Goal: Task Accomplishment & Management: Manage account settings

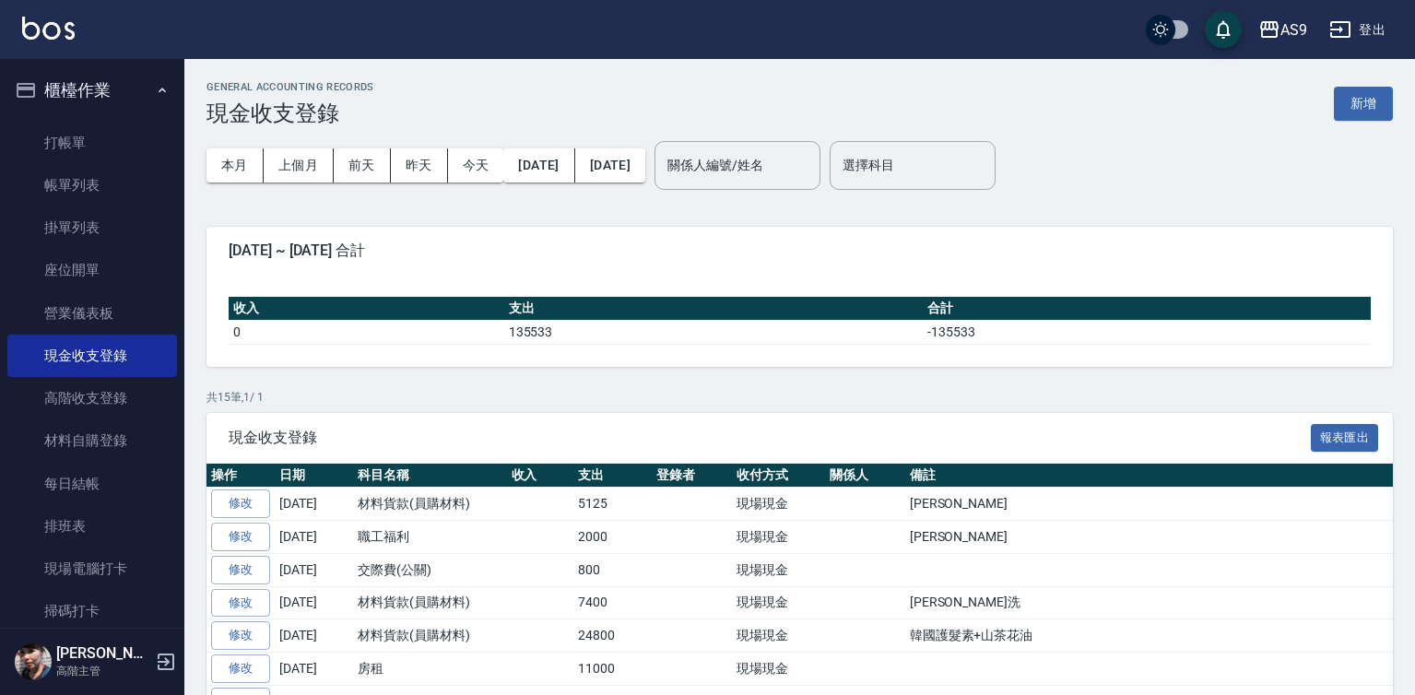
scroll to position [359, 0]
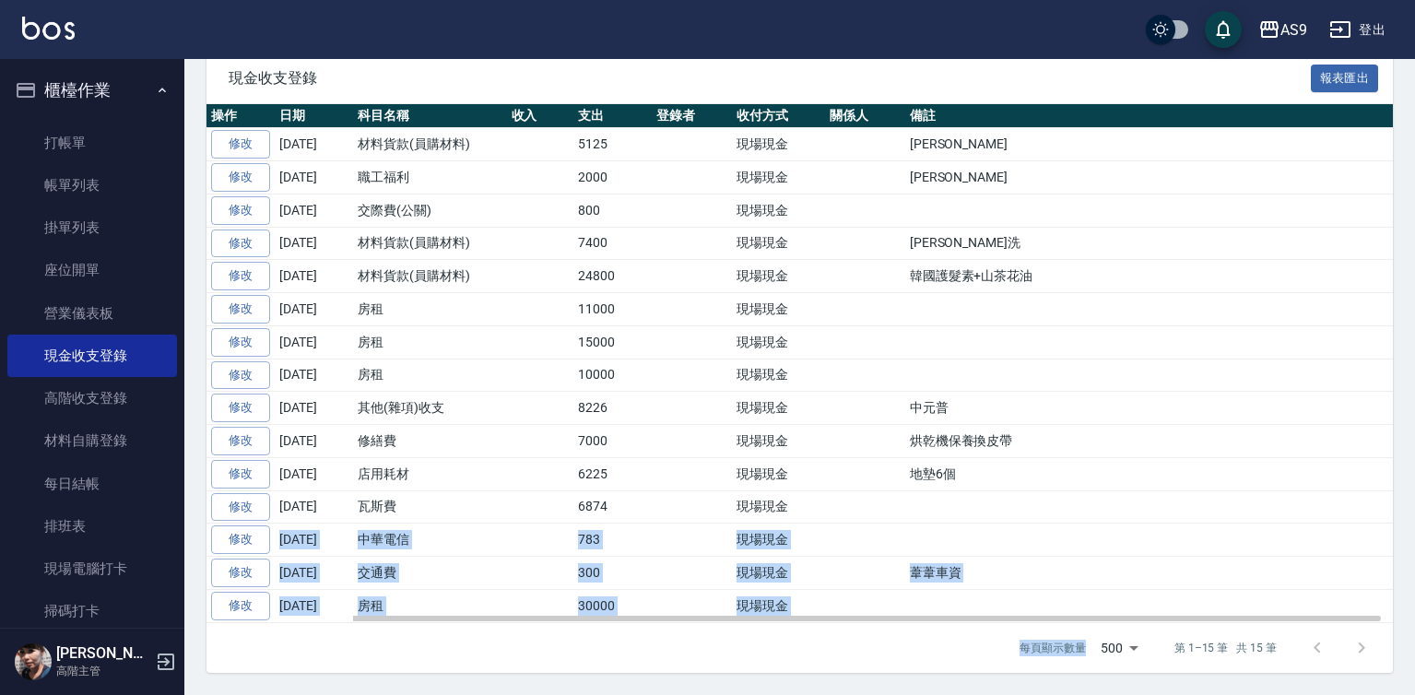
click at [1318, 326] on td at bounding box center [1155, 341] width 500 height 33
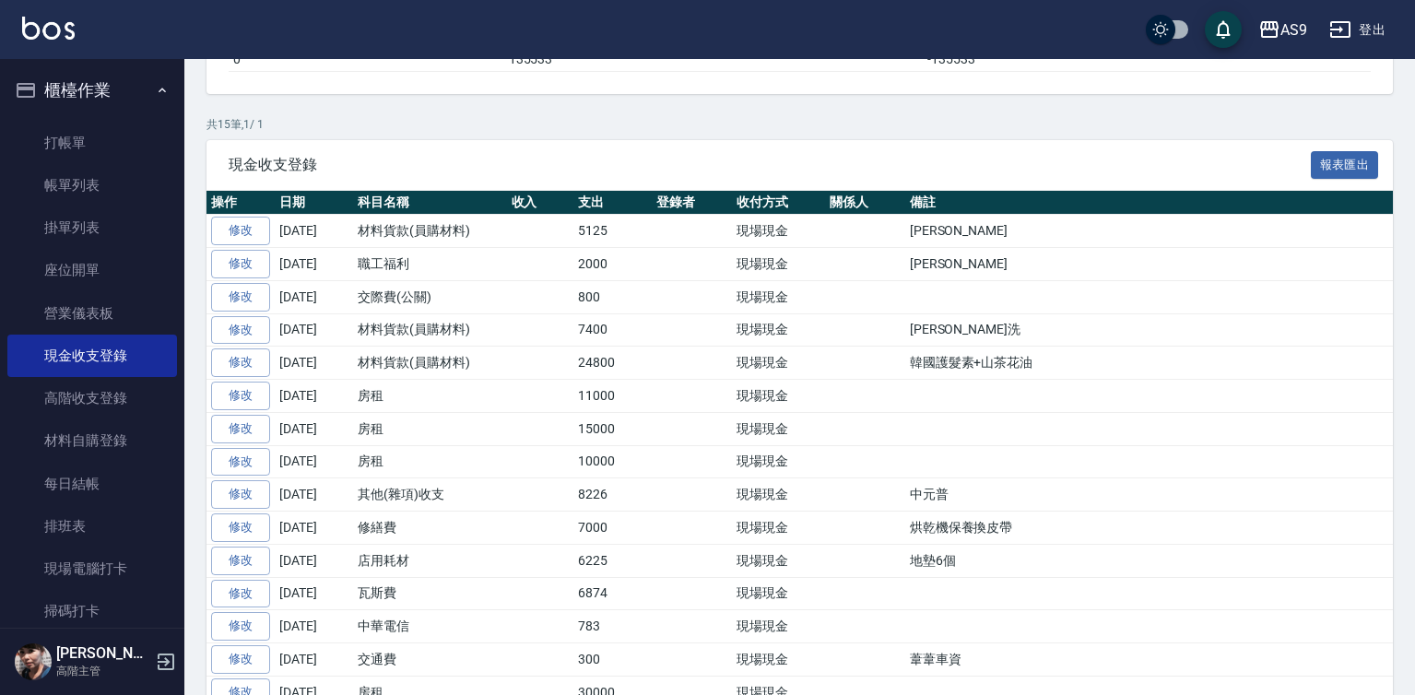
scroll to position [175, 0]
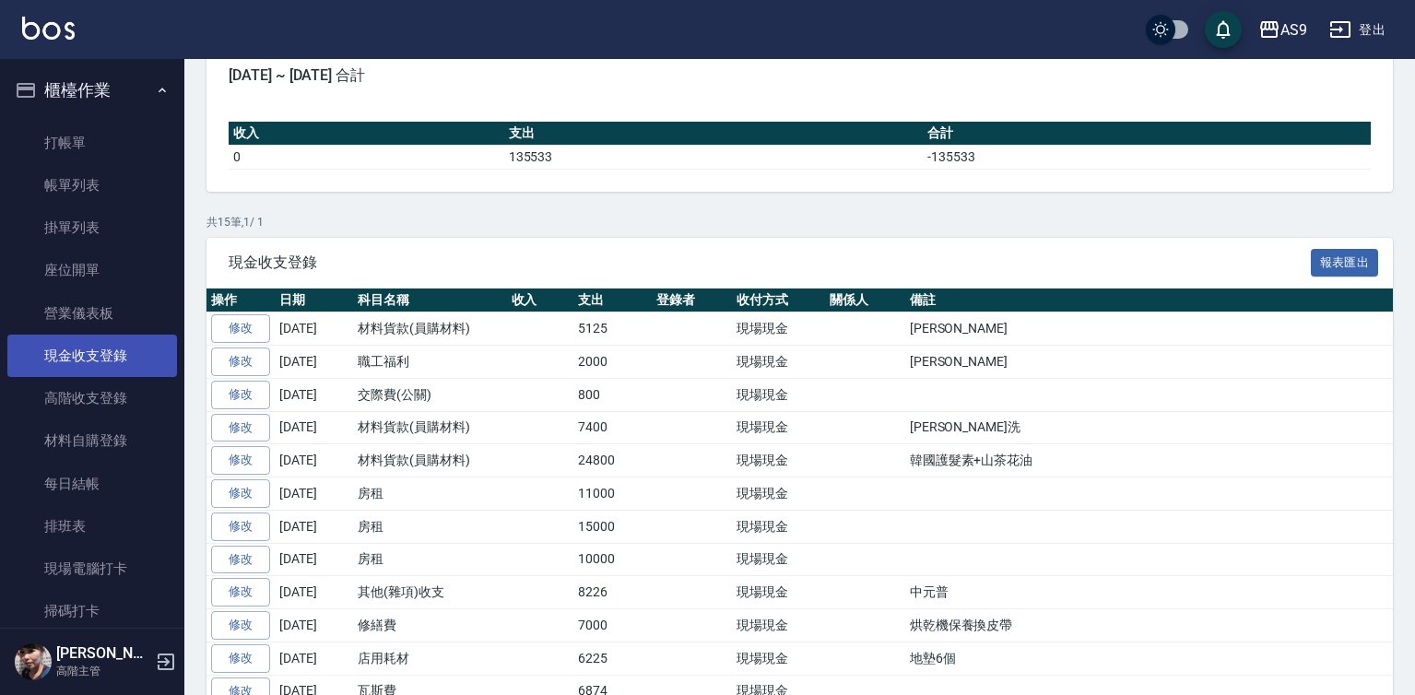
click at [135, 363] on link "現金收支登錄" at bounding box center [92, 356] width 170 height 42
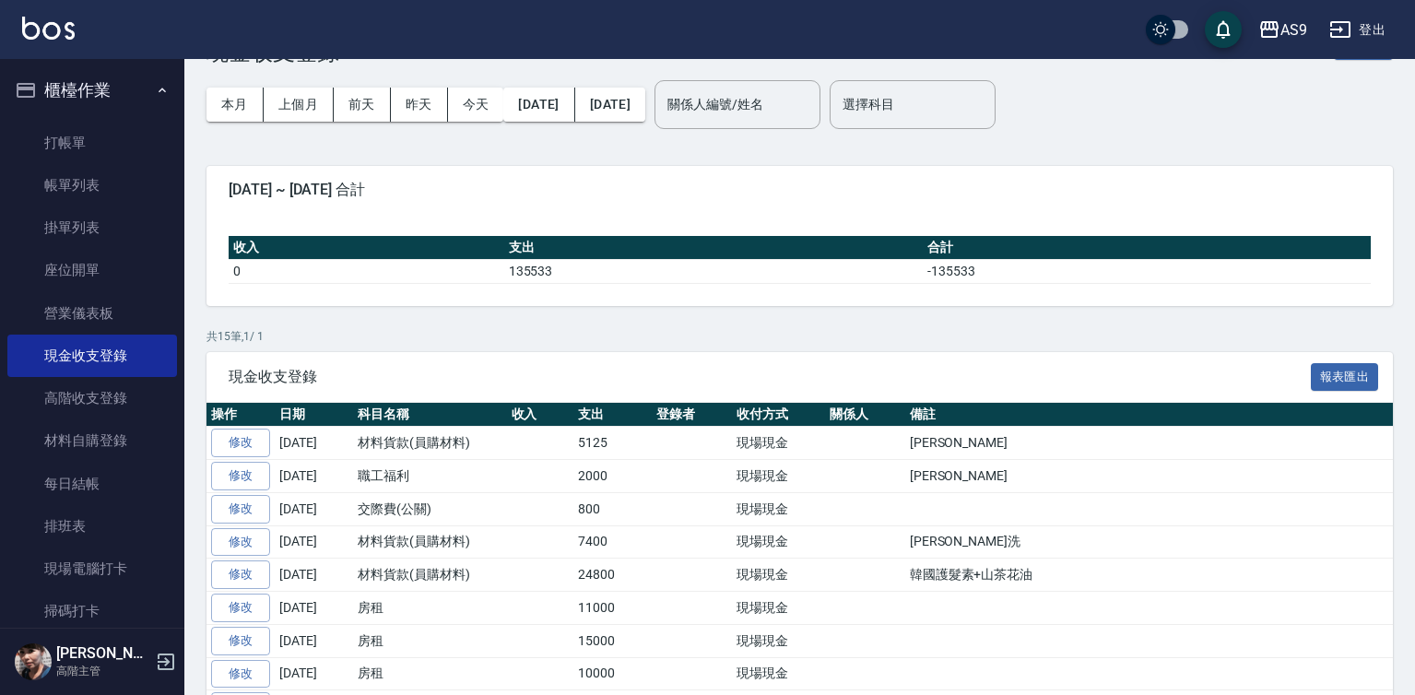
scroll to position [0, 0]
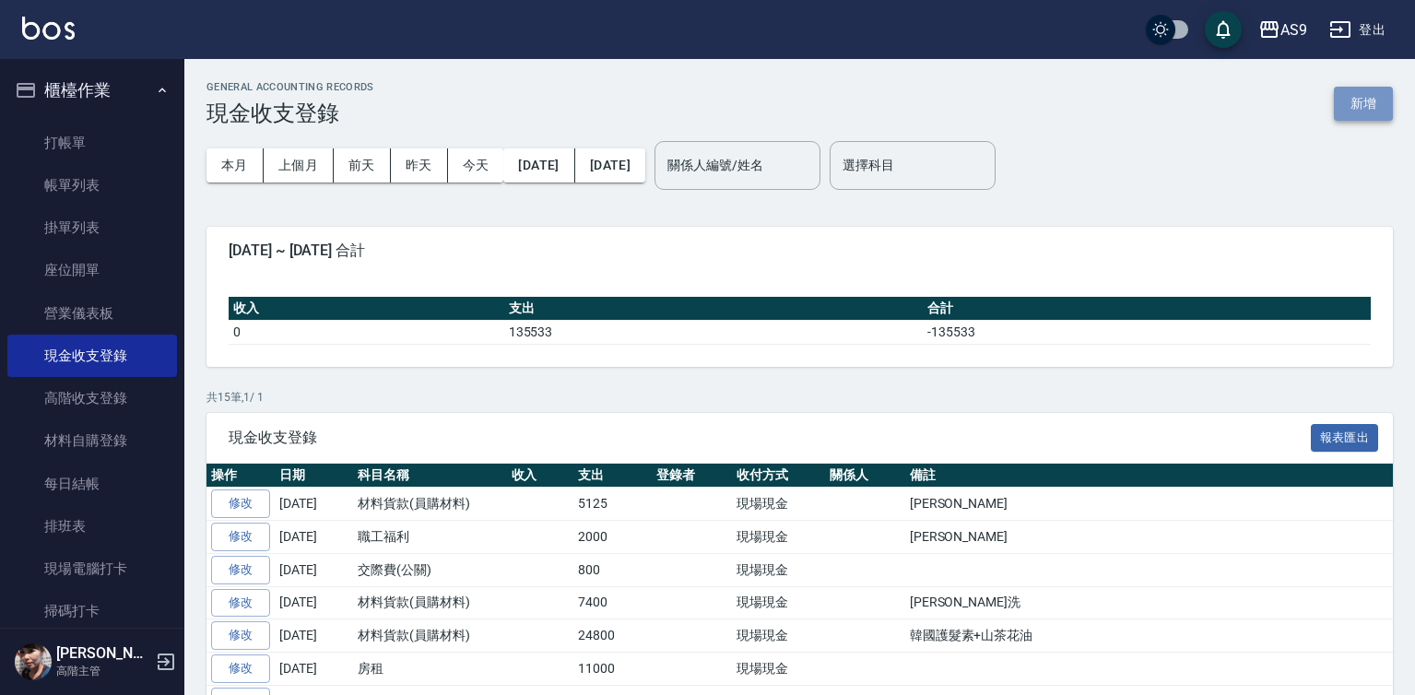
click at [1360, 105] on button "新增" at bounding box center [1363, 104] width 59 height 34
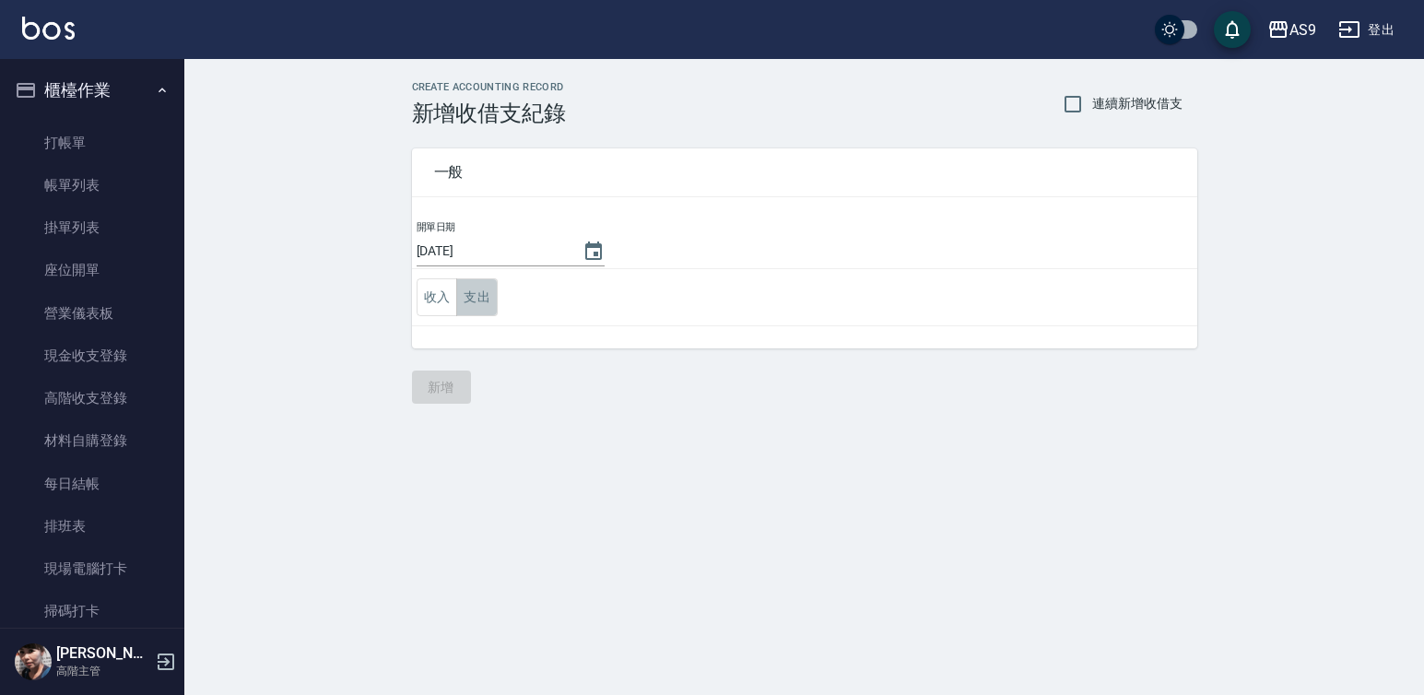
click at [484, 299] on button "支出" at bounding box center [476, 297] width 41 height 38
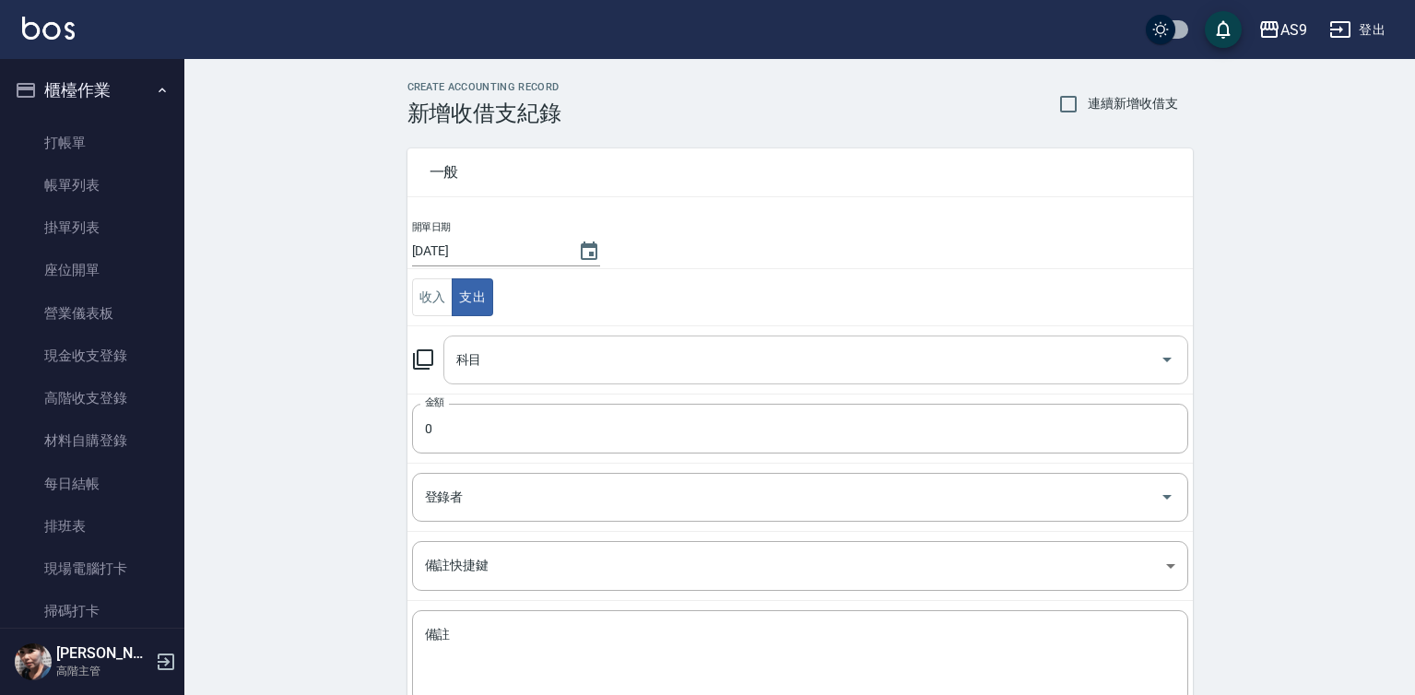
click at [502, 360] on input "科目" at bounding box center [802, 360] width 700 height 32
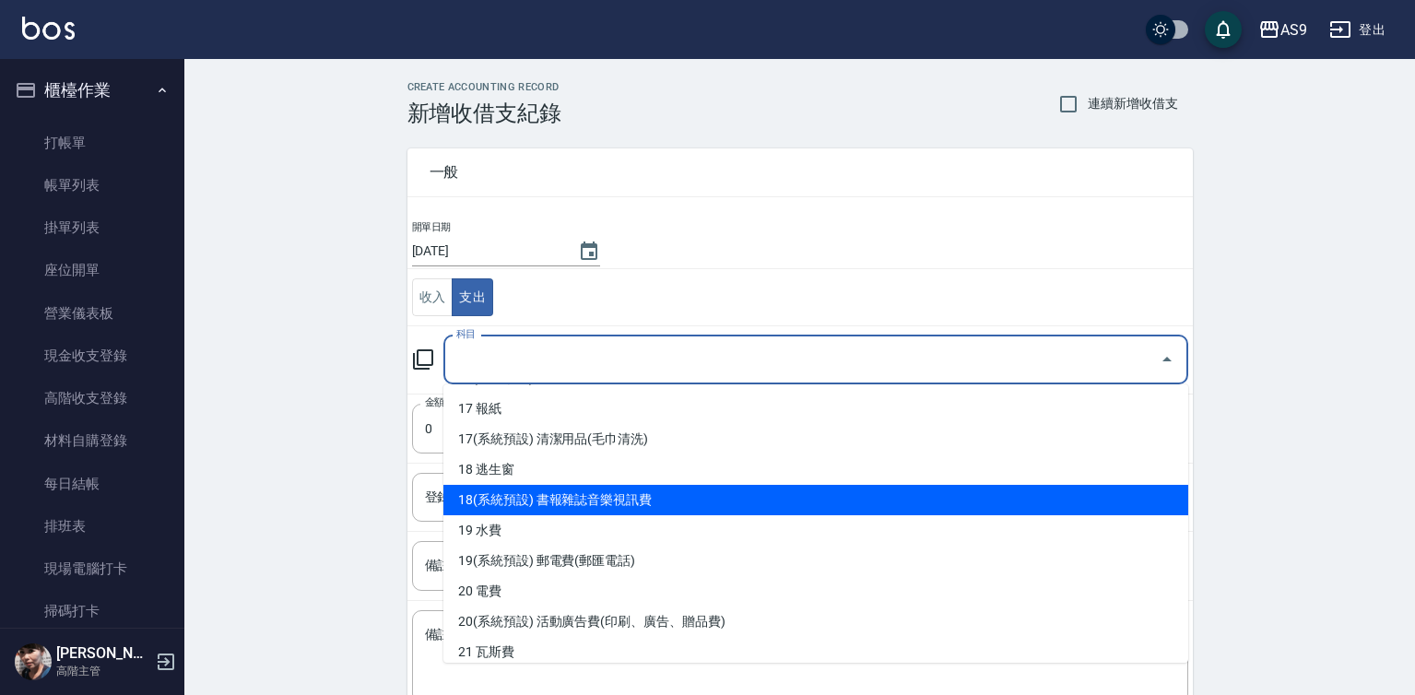
scroll to position [737, 0]
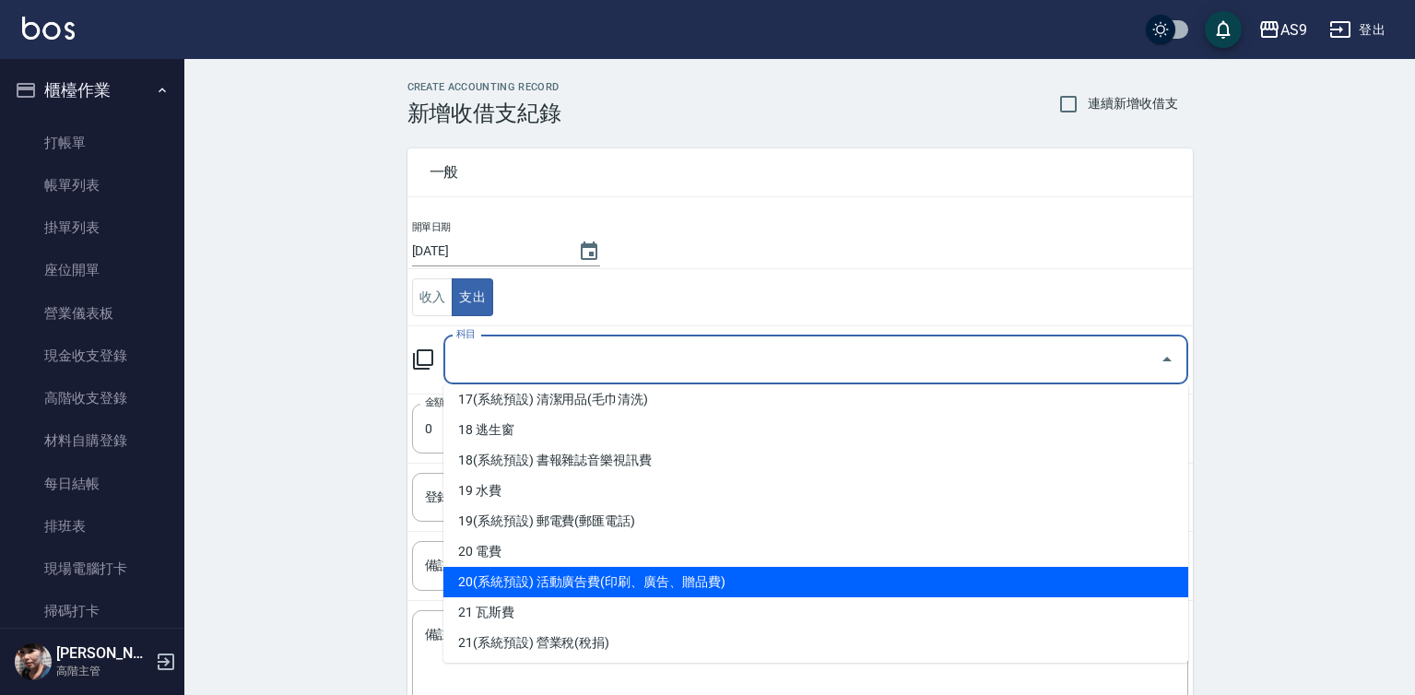
click at [653, 586] on li "20(系統預設) 活動廣告費(印刷、廣告、贈品費)" at bounding box center [815, 582] width 745 height 30
type input "20(系統預設) 活動廣告費(印刷、廣告、贈品費)"
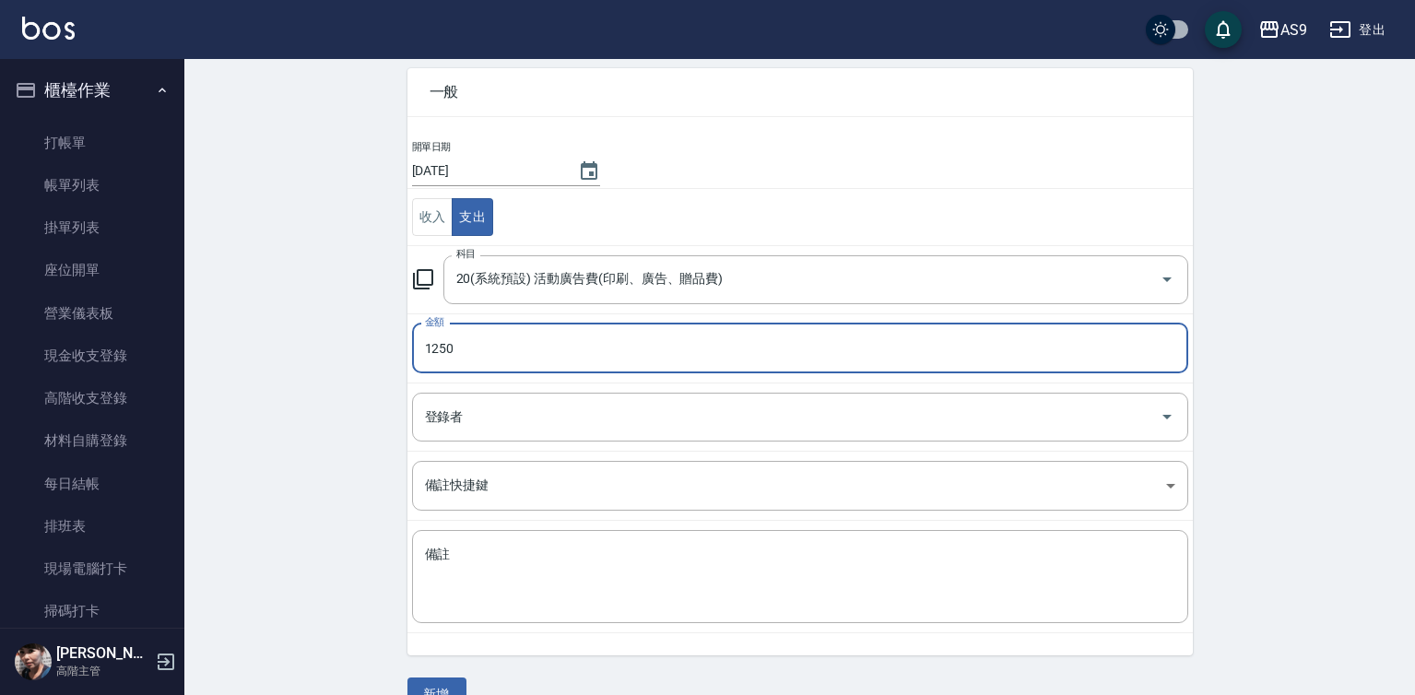
scroll to position [119, 0]
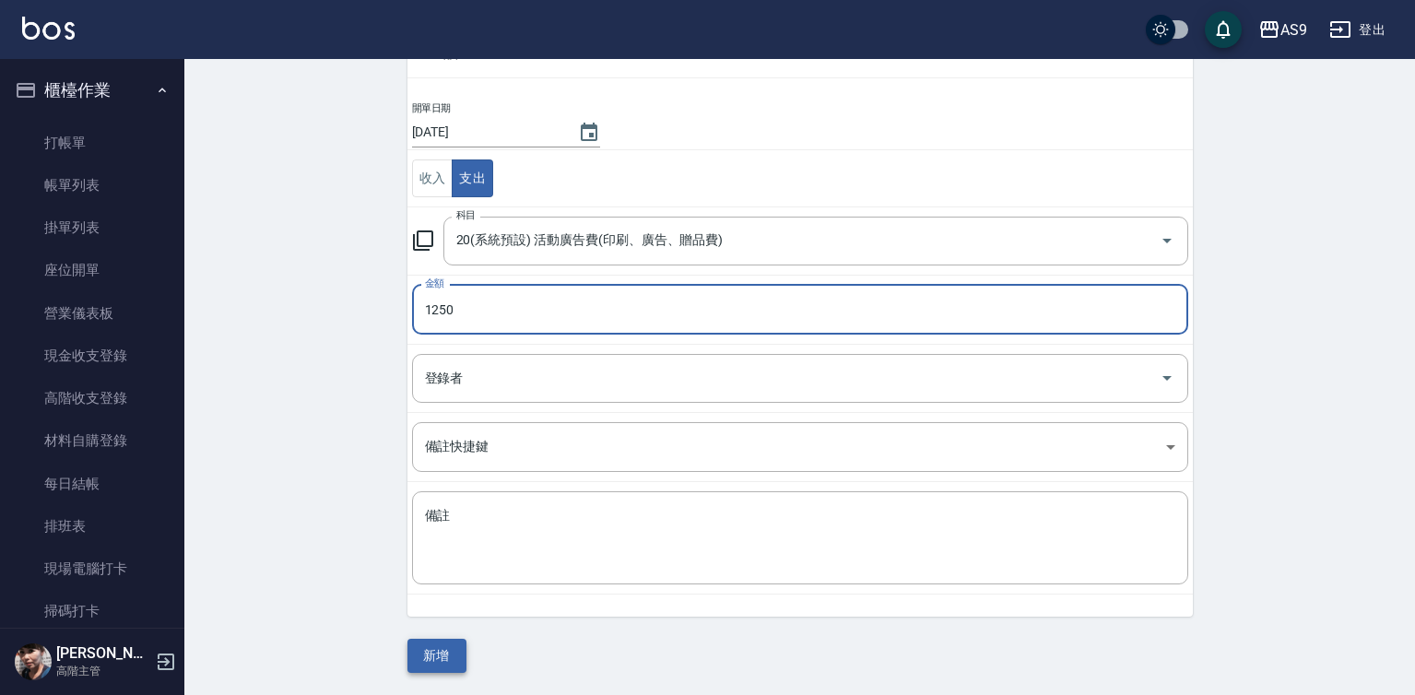
type input "1250"
click at [443, 651] on button "新增" at bounding box center [436, 656] width 59 height 34
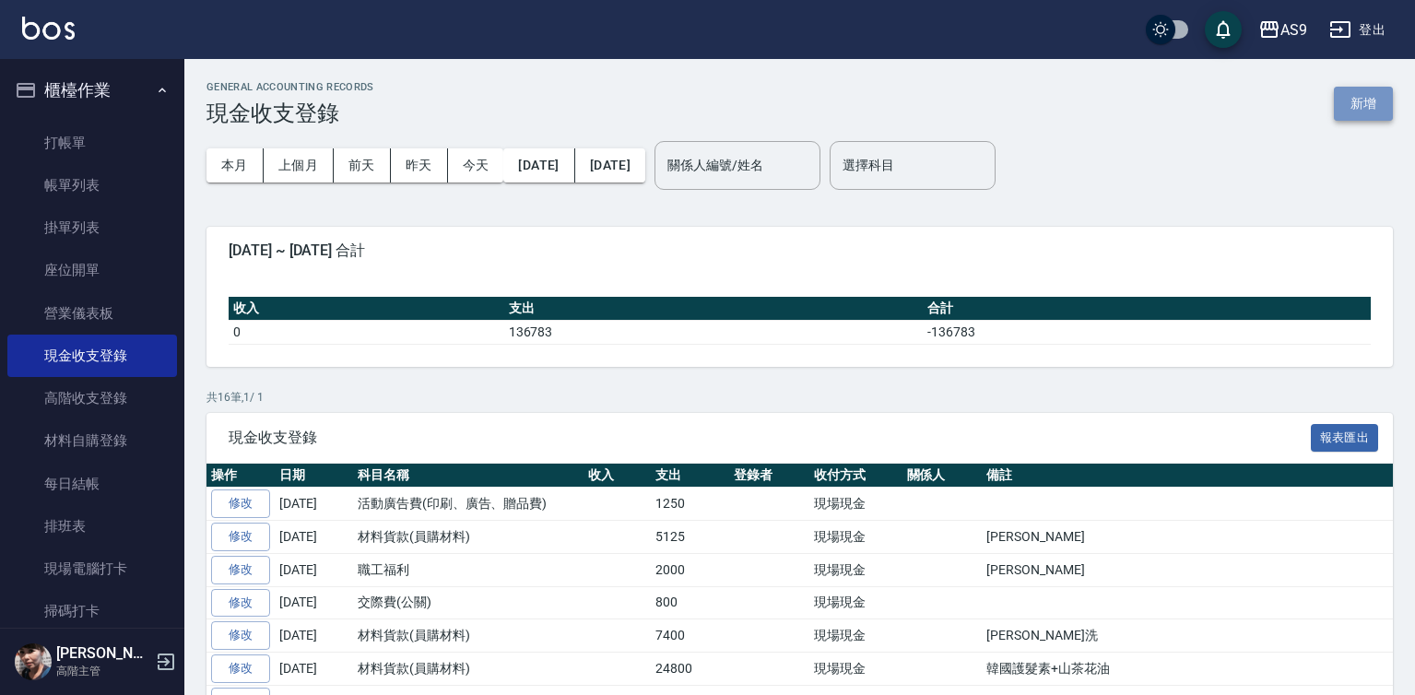
click at [1361, 100] on button "新增" at bounding box center [1363, 104] width 59 height 34
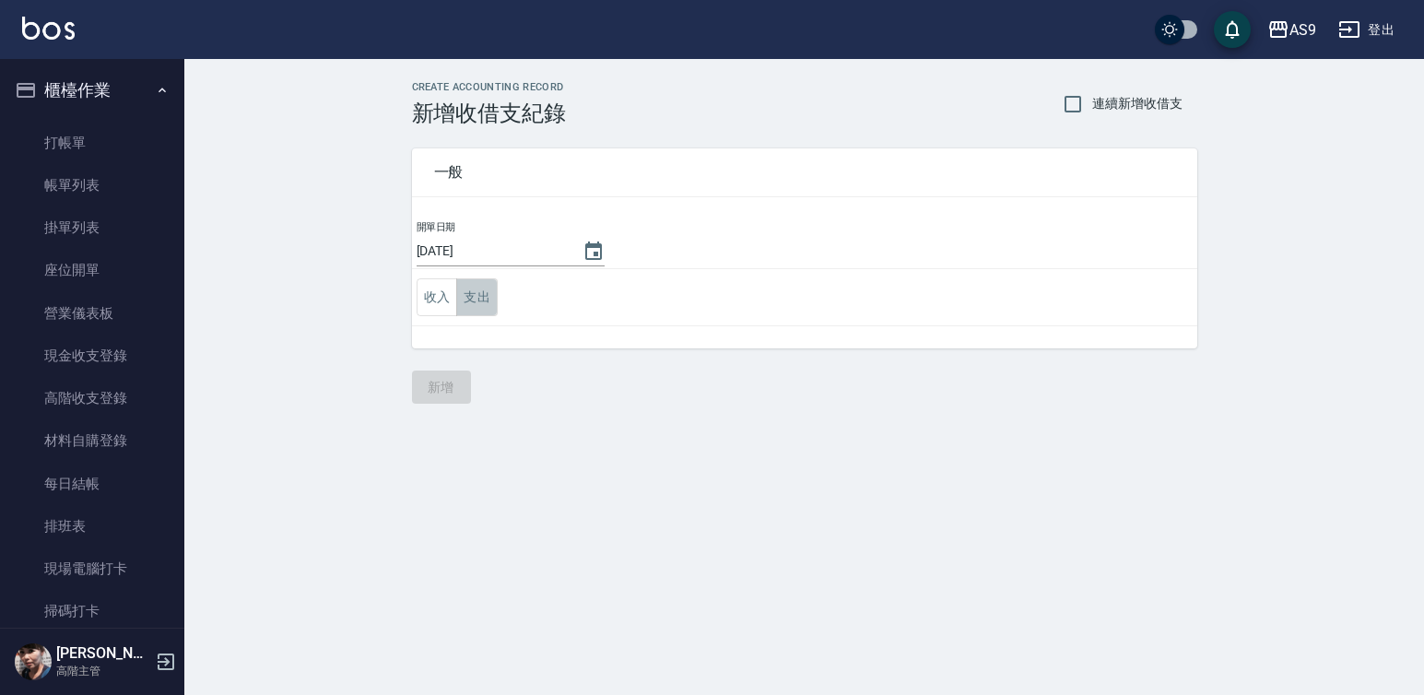
click at [482, 297] on button "支出" at bounding box center [476, 297] width 41 height 38
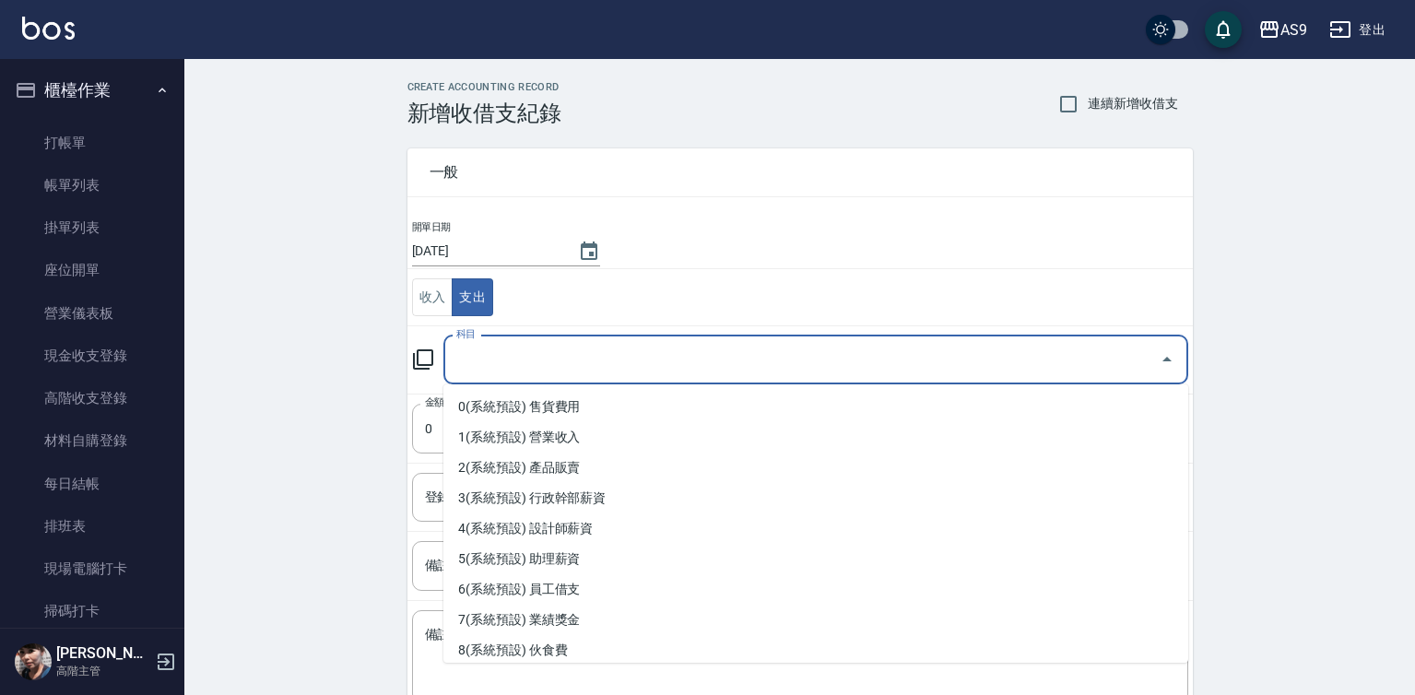
click at [511, 360] on input "科目" at bounding box center [802, 360] width 700 height 32
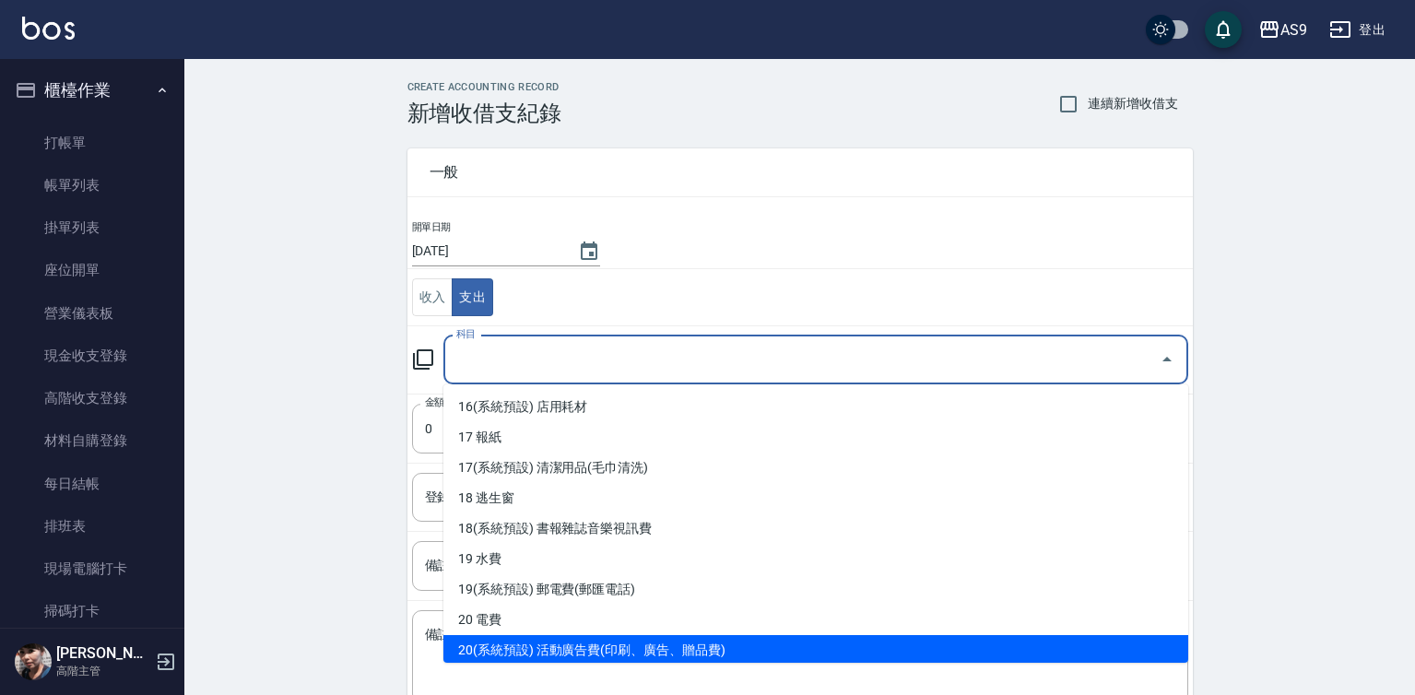
scroll to position [645, 0]
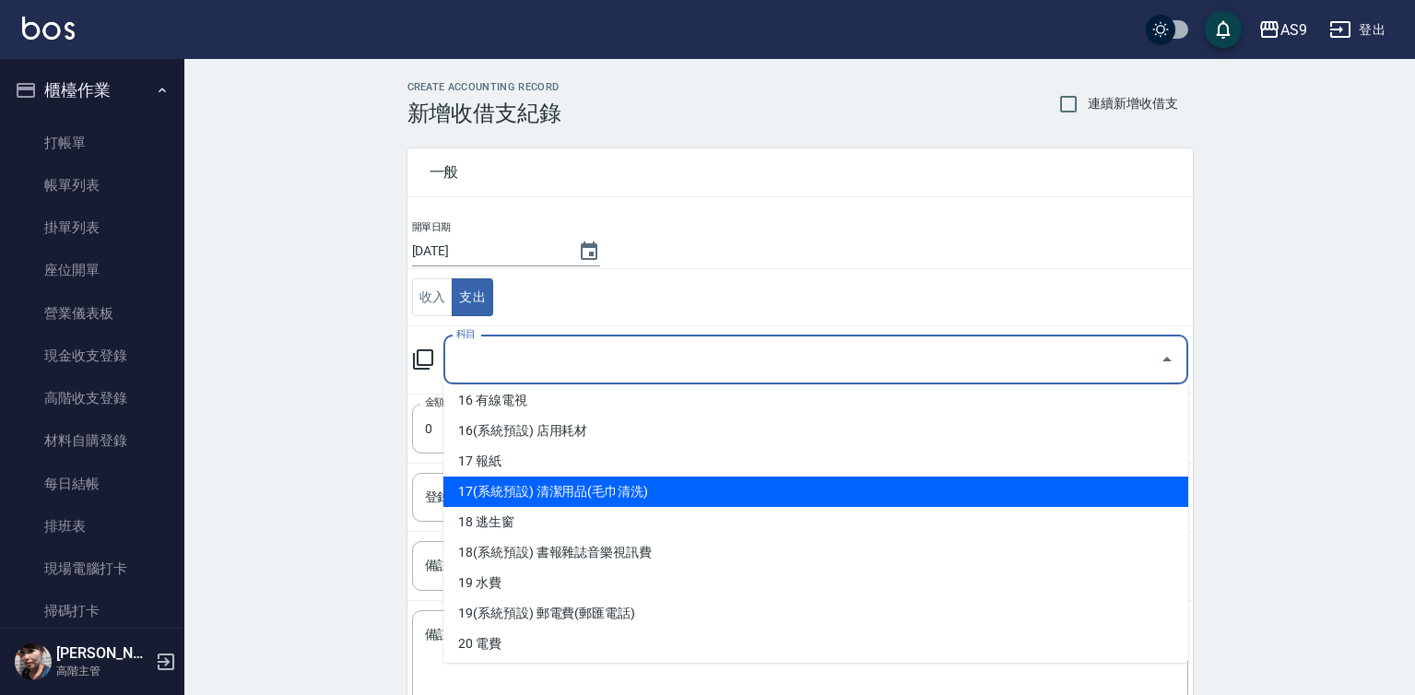
click at [587, 493] on li "17(系統預設) 清潔用品(毛巾清洗)" at bounding box center [815, 491] width 745 height 30
type input "17(系統預設) 清潔用品(毛巾清洗)"
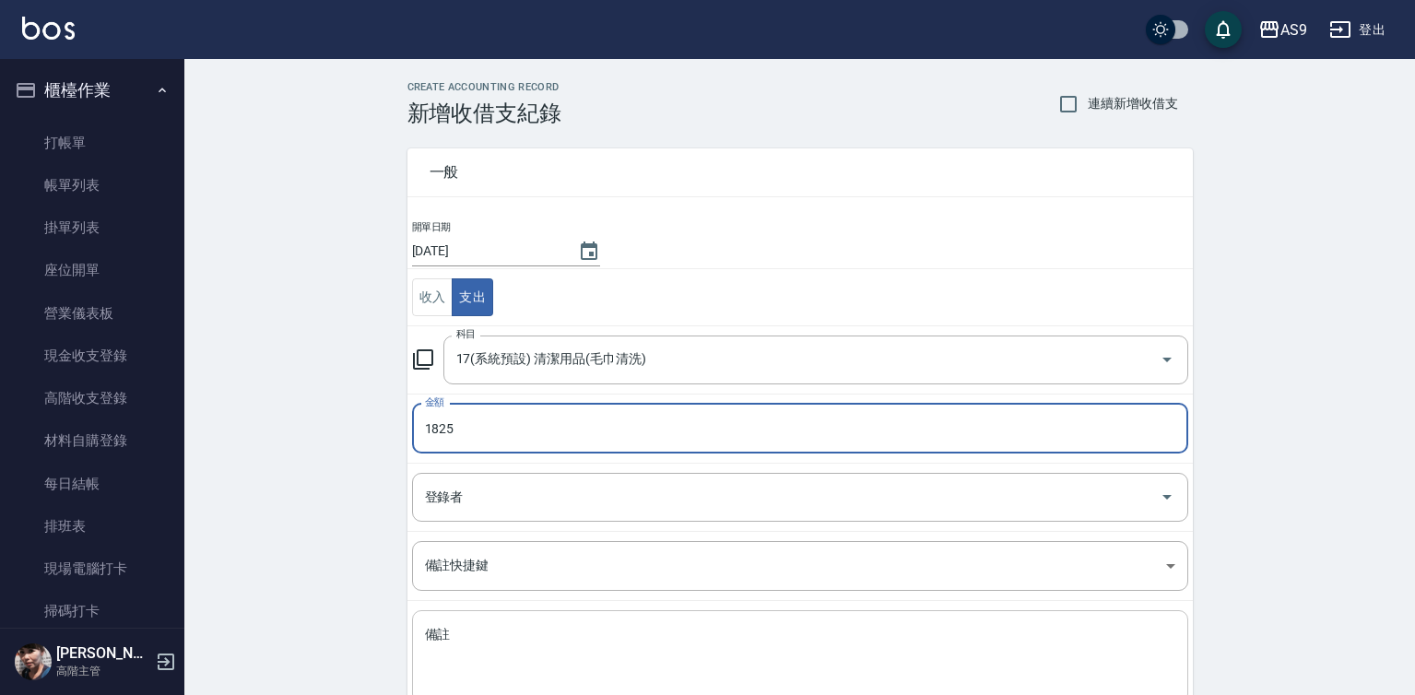
type input "1825"
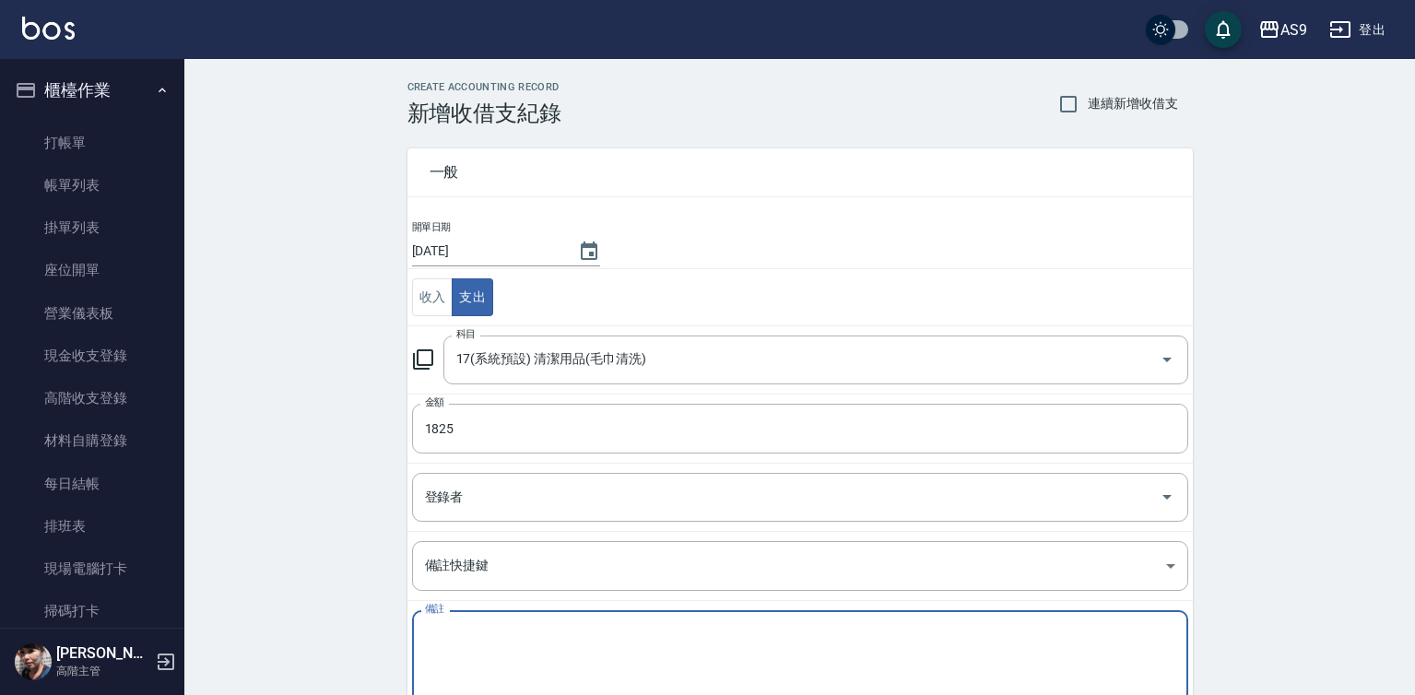
click at [454, 634] on textarea "備註" at bounding box center [800, 657] width 750 height 63
click at [485, 626] on textarea "掃聚樂社社" at bounding box center [800, 657] width 750 height 63
click at [492, 634] on textarea "掃聚樂社" at bounding box center [800, 657] width 750 height 63
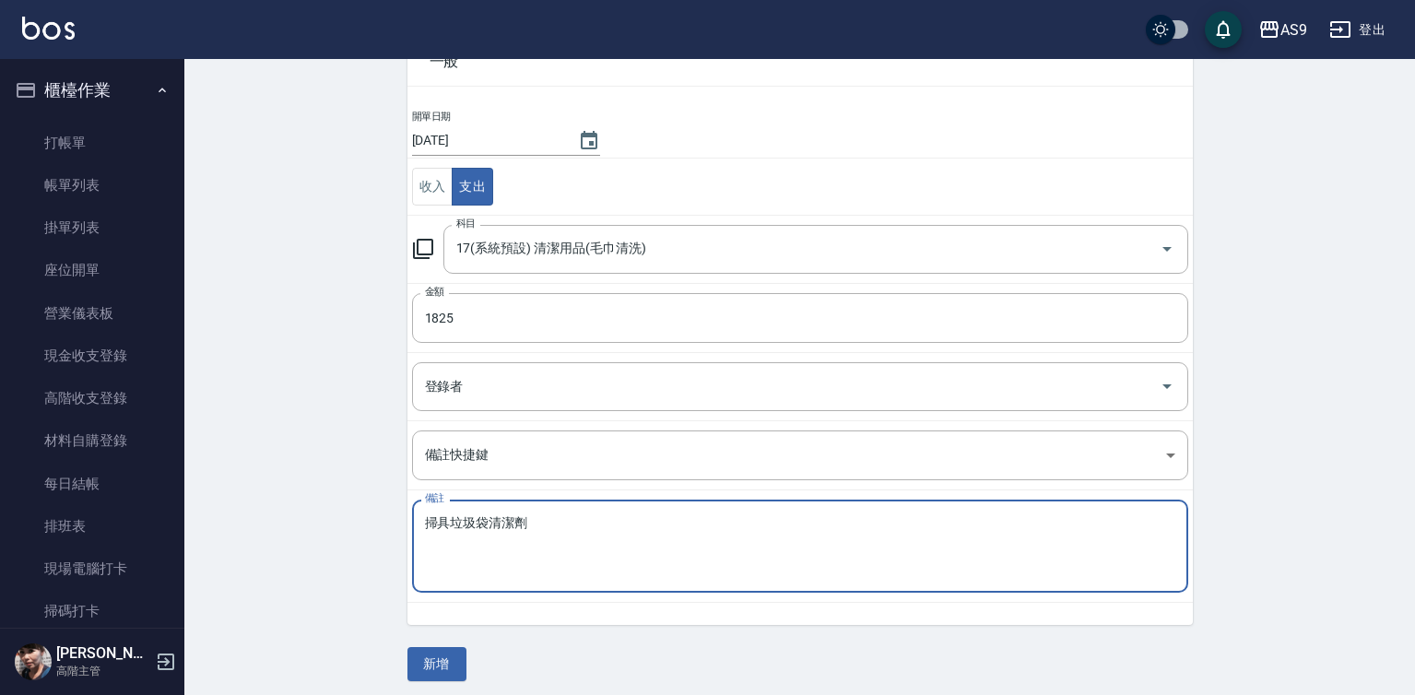
scroll to position [119, 0]
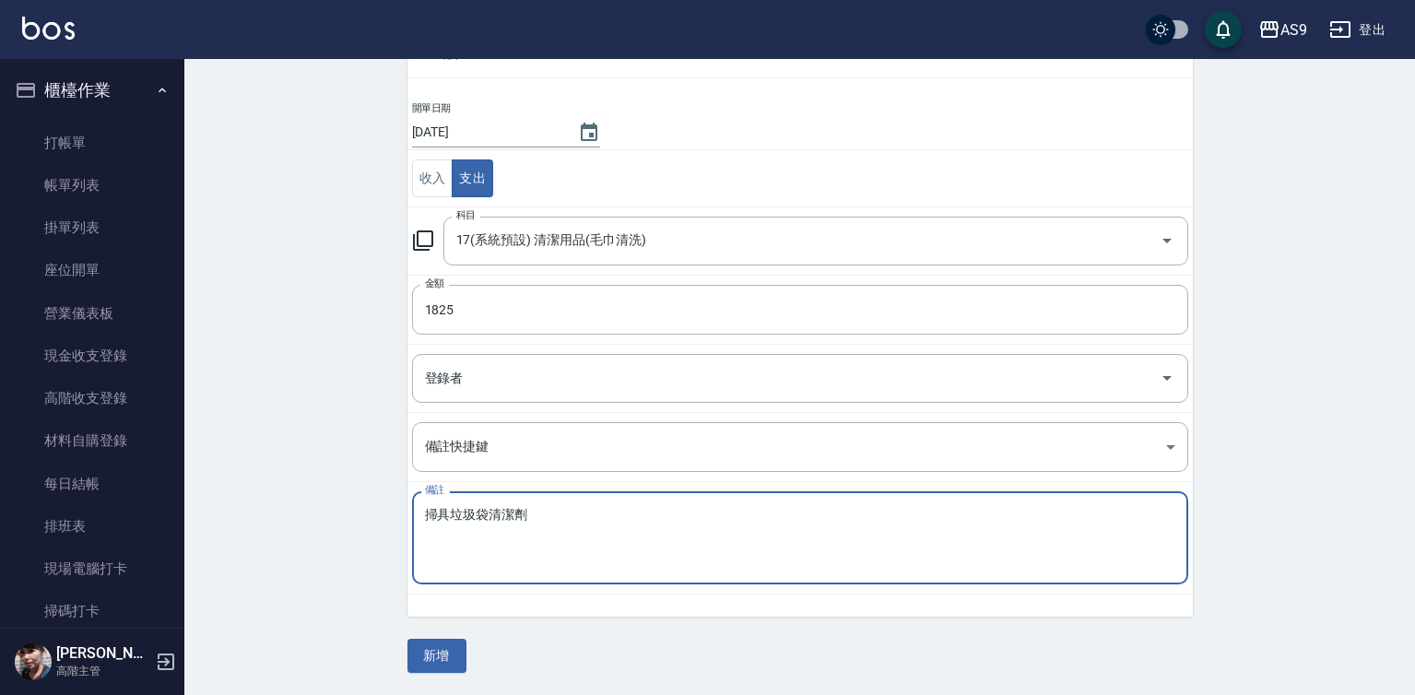
type textarea "掃具垃圾袋清潔劑"
click at [429, 663] on button "新增" at bounding box center [436, 656] width 59 height 34
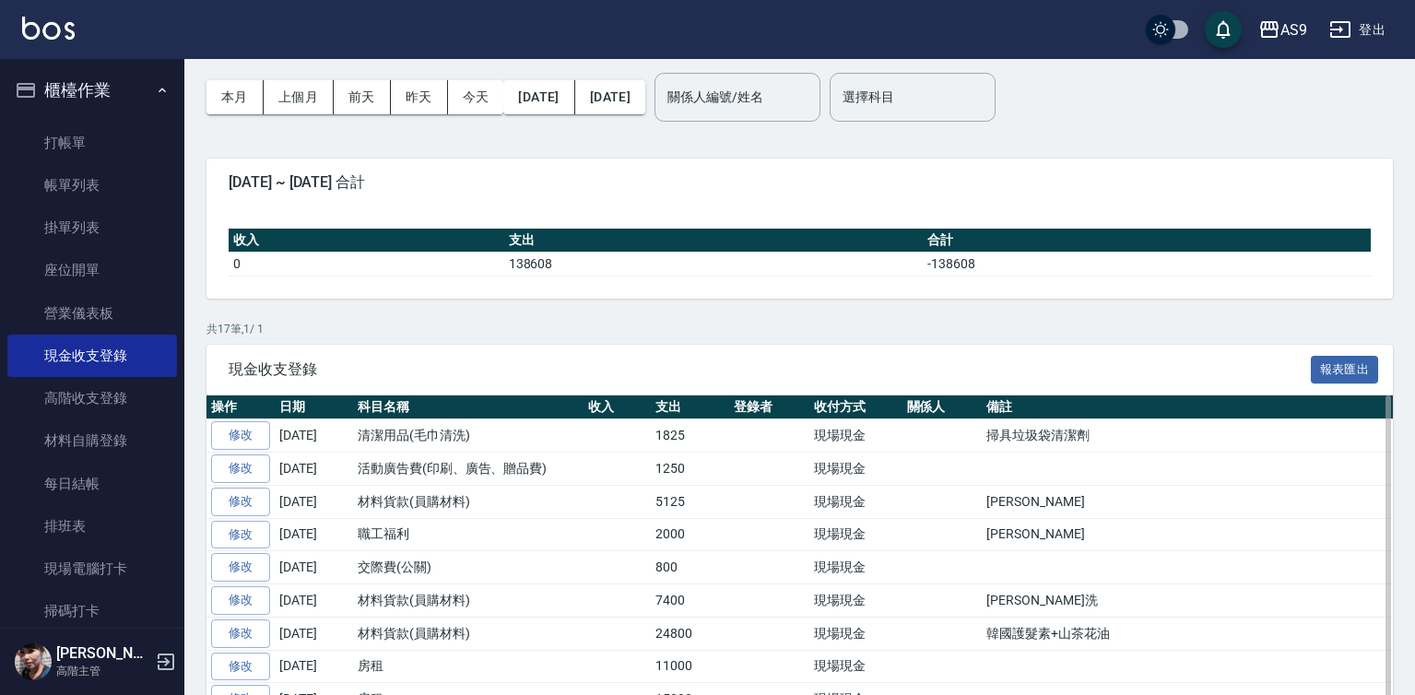
scroll to position [92, 0]
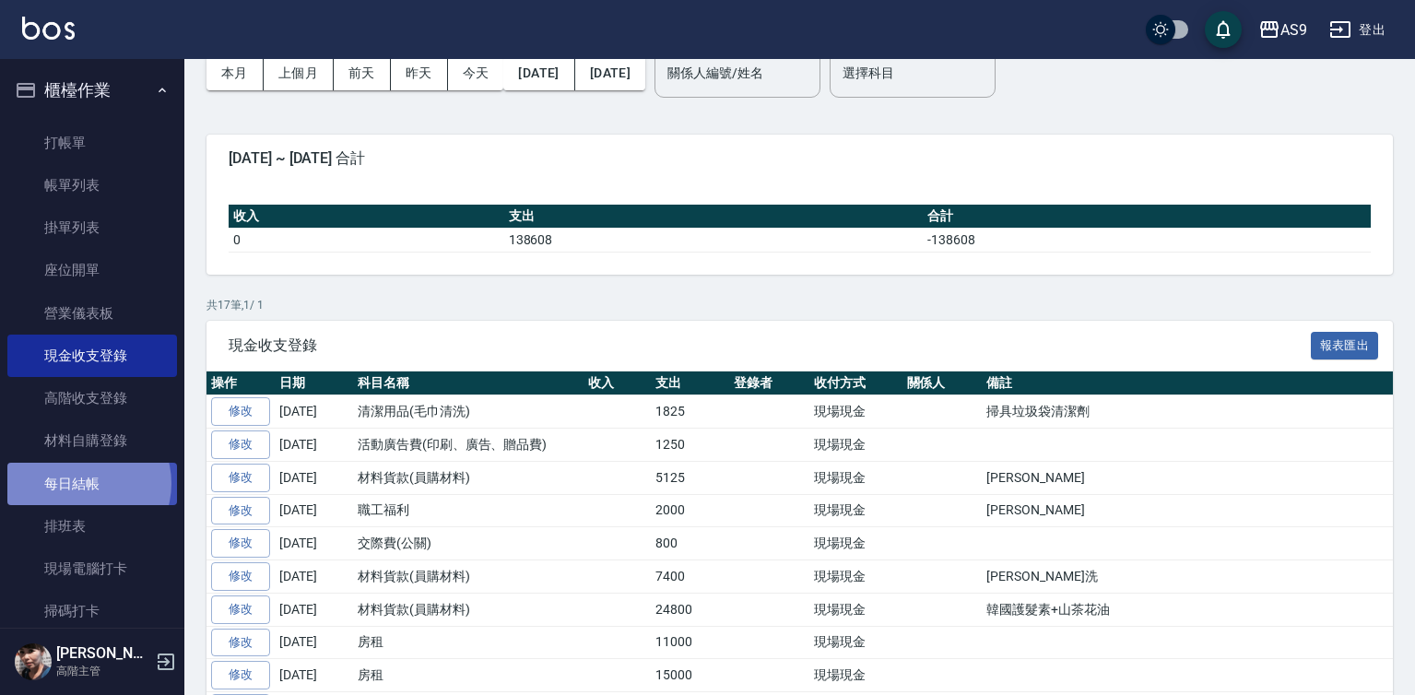
click at [81, 483] on link "每日結帳" at bounding box center [92, 484] width 170 height 42
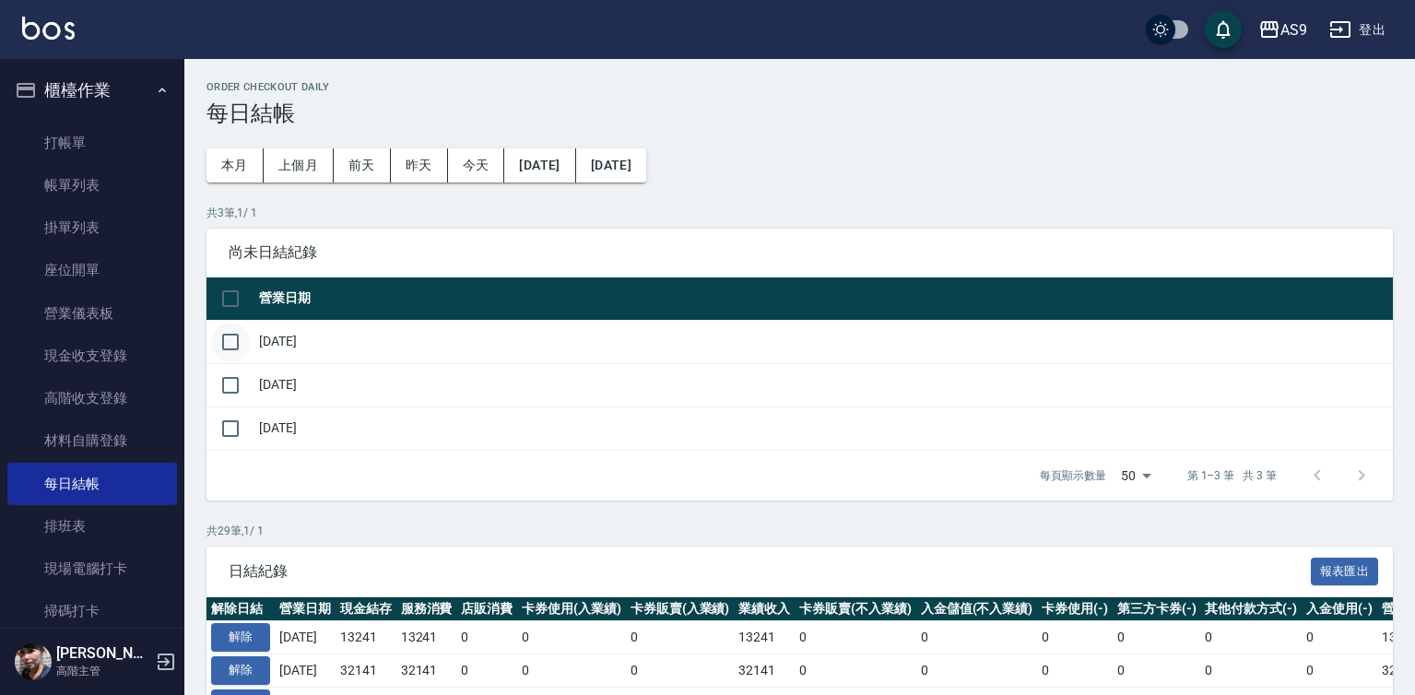
click at [234, 340] on input "checkbox" at bounding box center [230, 342] width 39 height 39
checkbox input "true"
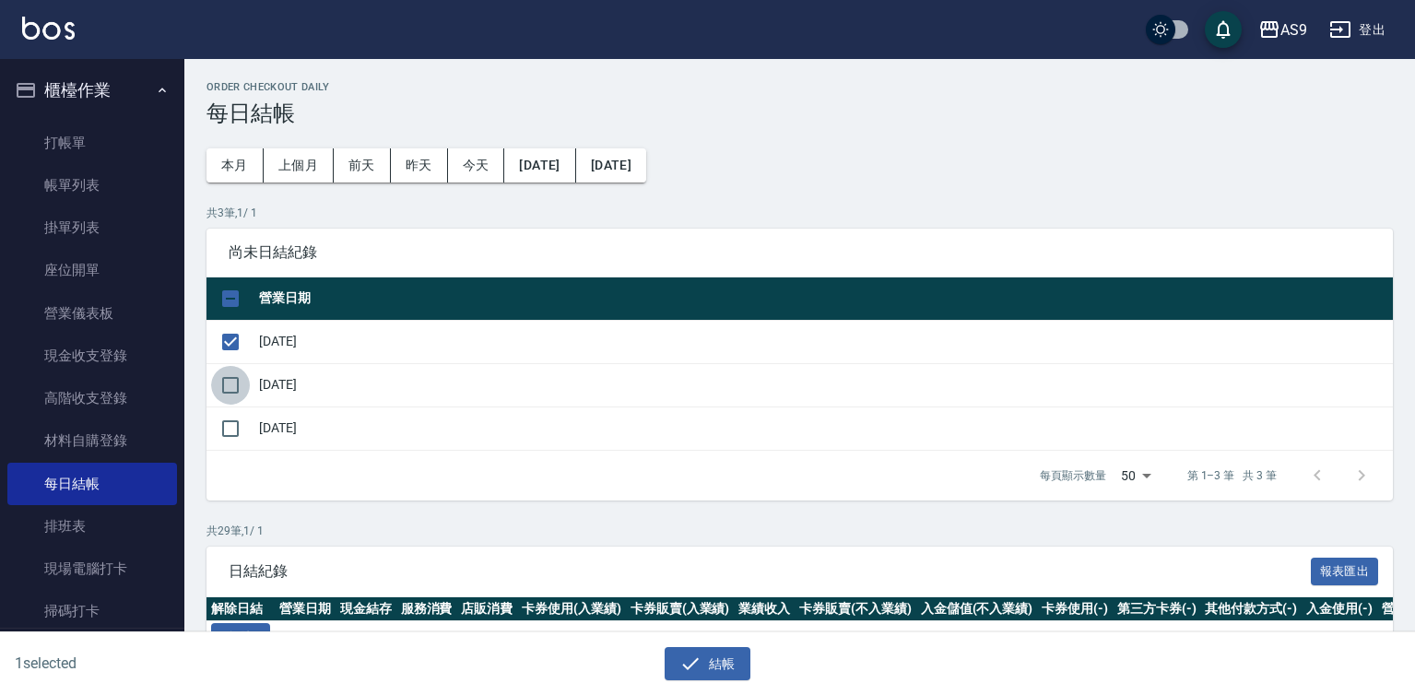
click at [234, 396] on input "checkbox" at bounding box center [230, 385] width 39 height 39
checkbox input "true"
click at [696, 664] on icon "button" at bounding box center [690, 663] width 22 height 22
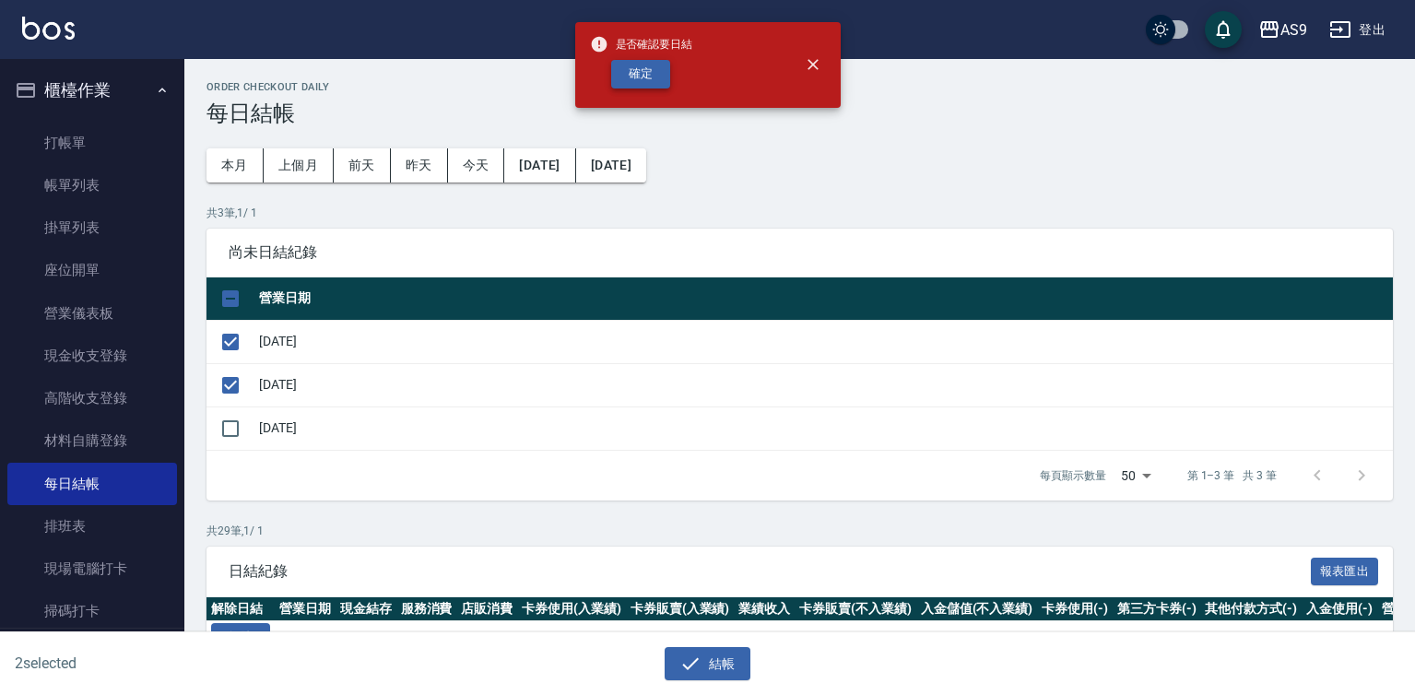
click at [651, 65] on button "確定" at bounding box center [640, 74] width 59 height 29
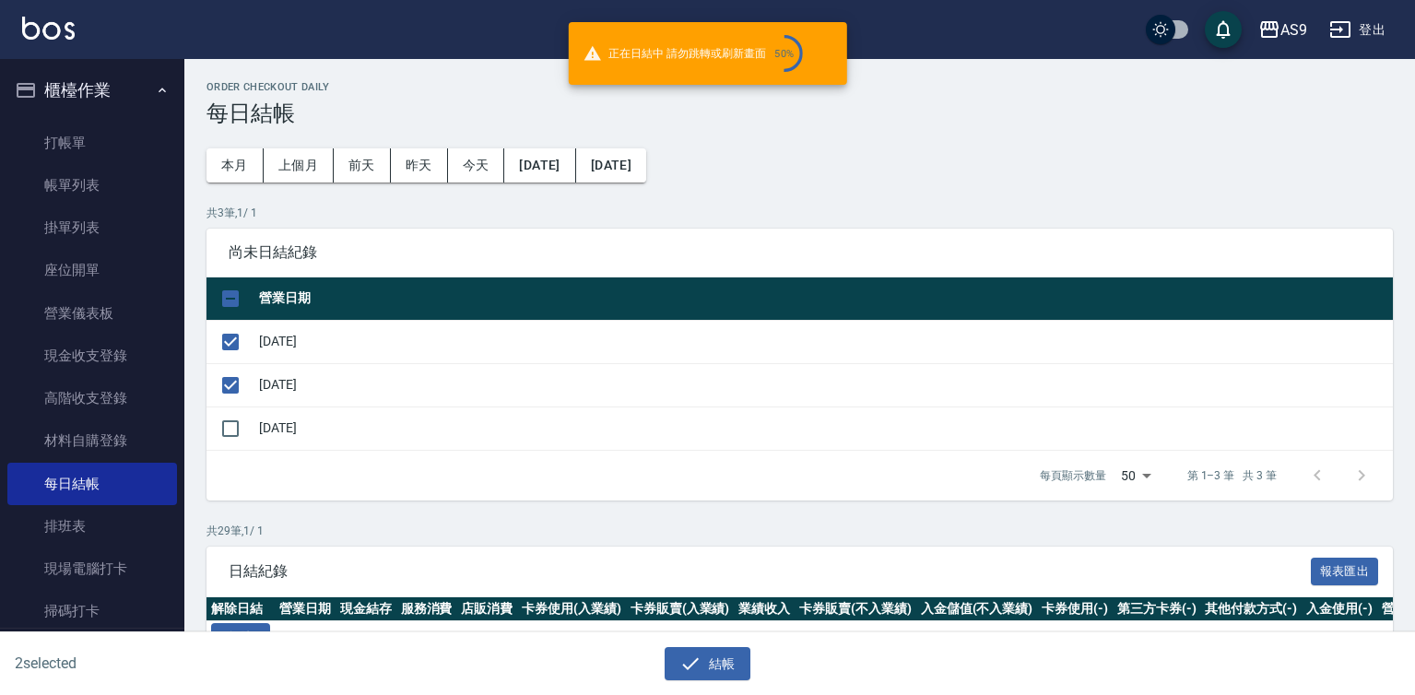
checkbox input "false"
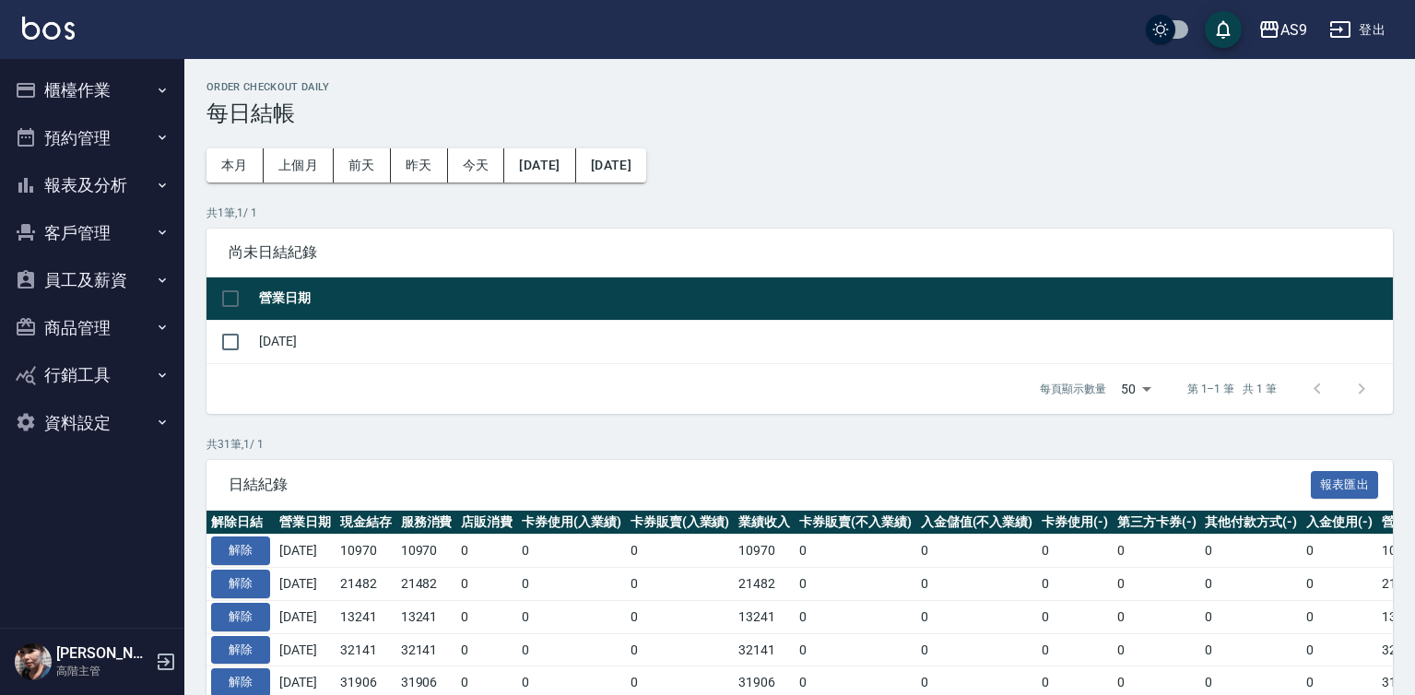
click at [85, 176] on button "報表及分析" at bounding box center [92, 185] width 170 height 48
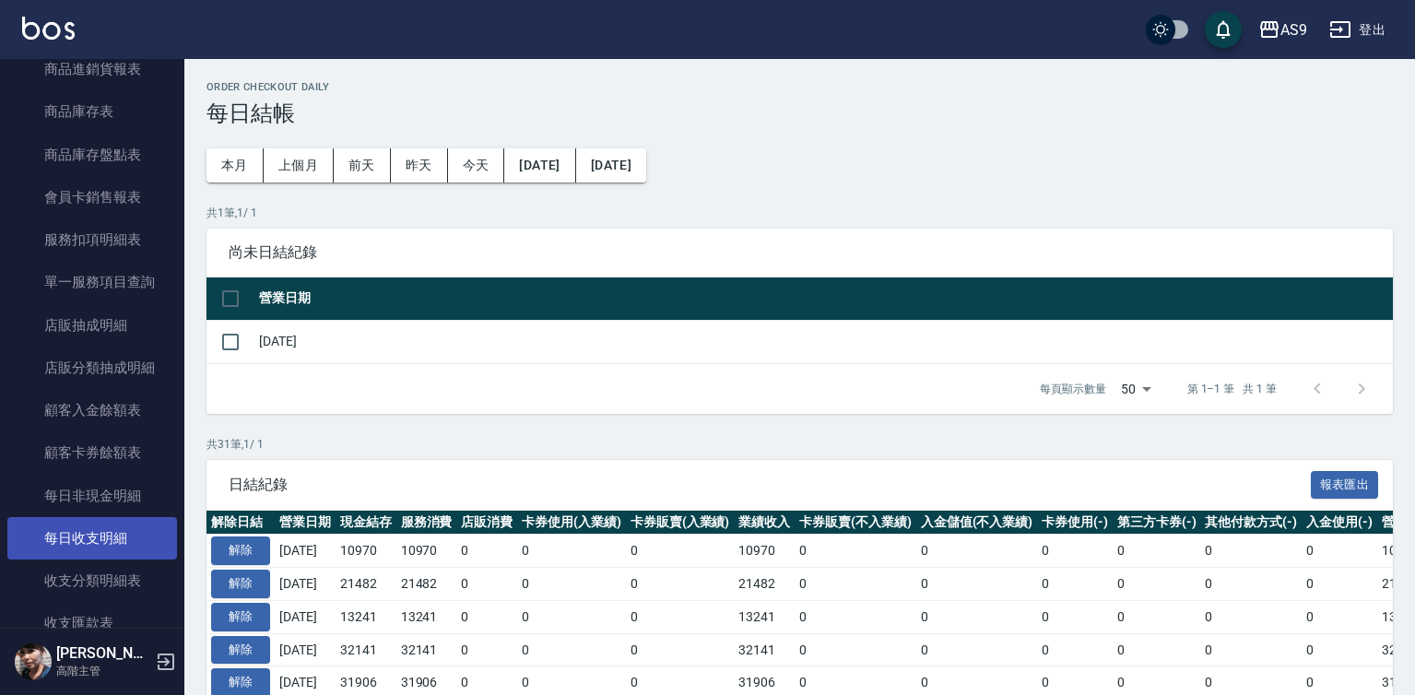
scroll to position [1659, 0]
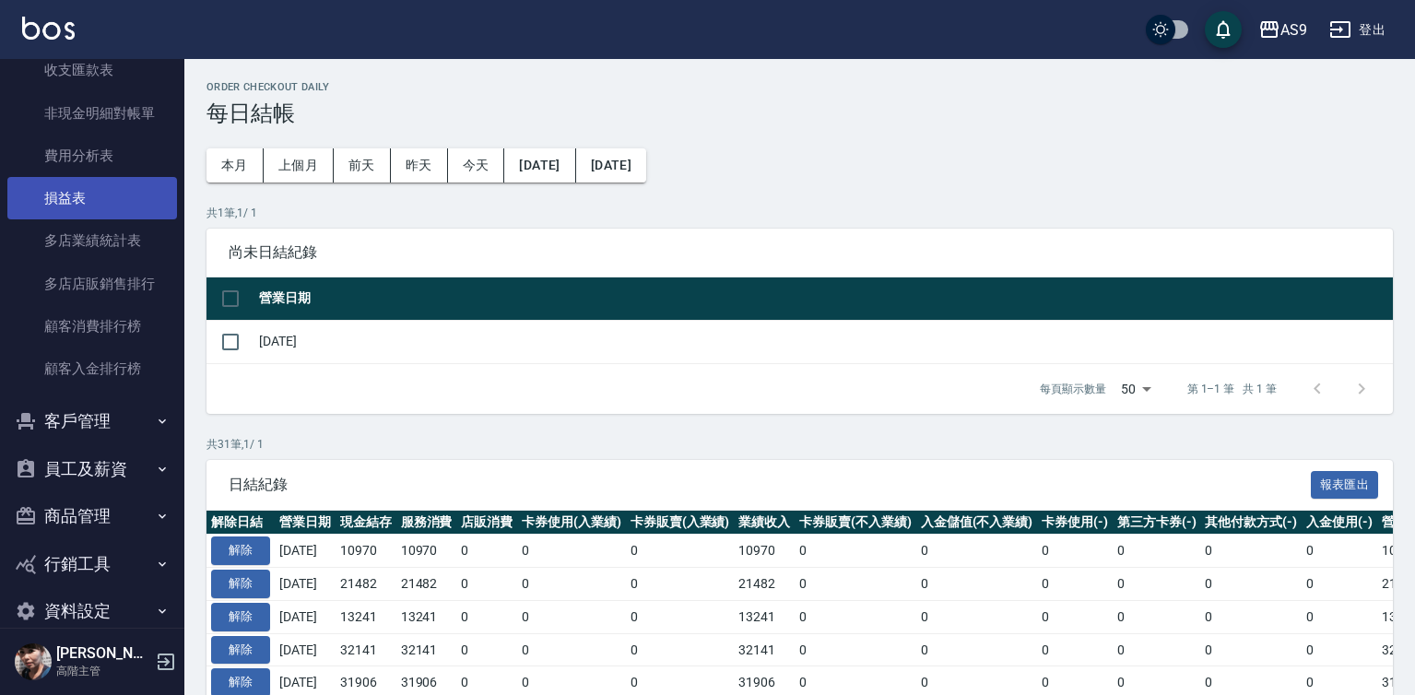
click at [88, 193] on link "損益表" at bounding box center [92, 198] width 170 height 42
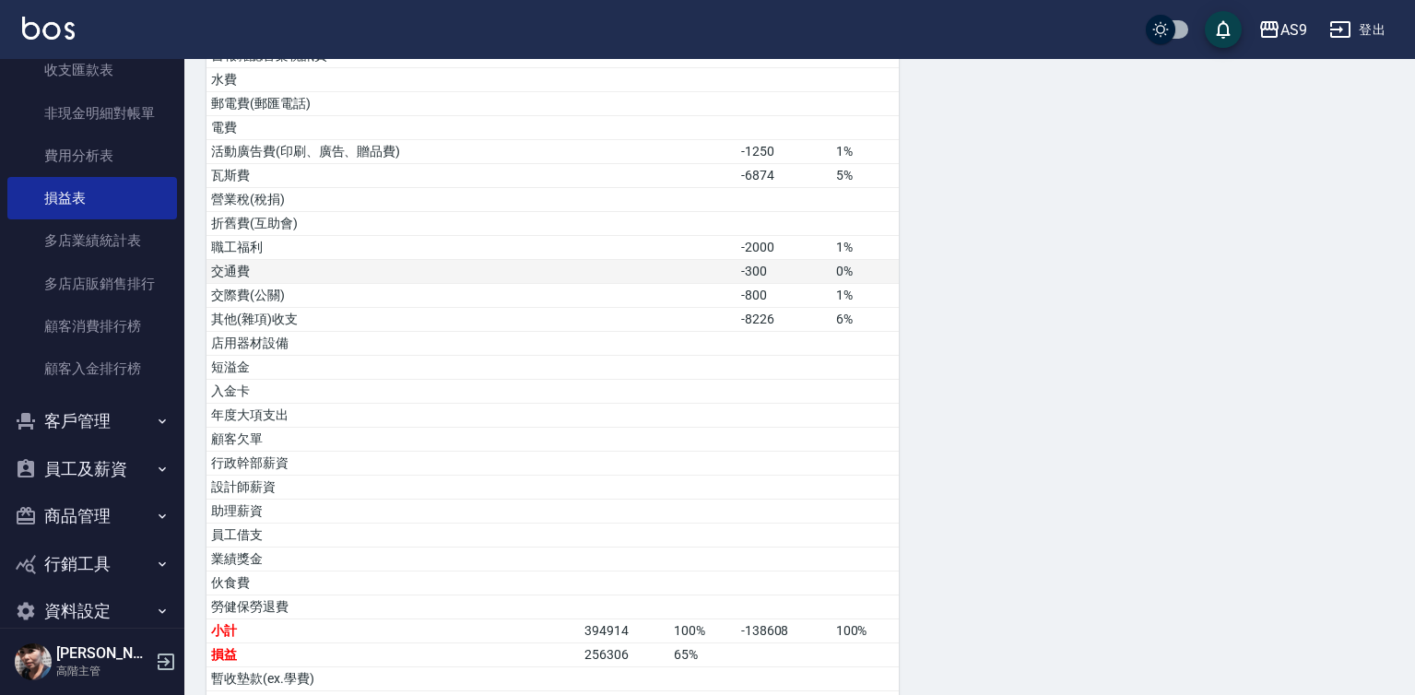
scroll to position [677, 0]
